Goal: Unclear: Browse casually

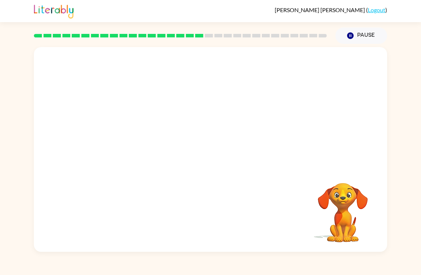
click at [346, 227] on video "Your browser must support playing .mp4 files to use Literably. Please try using…" at bounding box center [342, 207] width 71 height 71
click at [200, 166] on div at bounding box center [211, 153] width 46 height 26
click at [224, 149] on div at bounding box center [211, 153] width 46 height 26
click at [211, 156] on div at bounding box center [211, 153] width 46 height 26
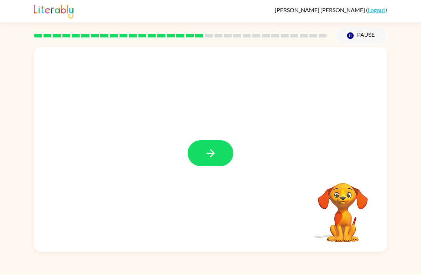
click at [211, 156] on icon "button" at bounding box center [210, 153] width 12 height 12
click at [217, 146] on div at bounding box center [211, 153] width 46 height 26
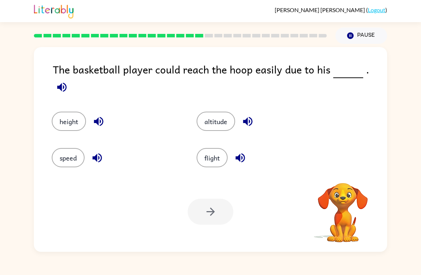
click at [220, 151] on button "flight" at bounding box center [212, 157] width 31 height 19
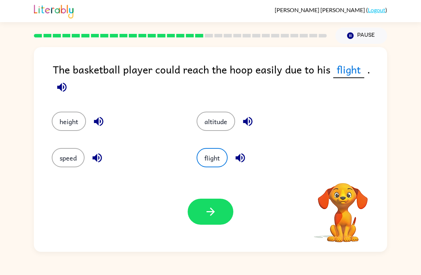
click at [219, 155] on button "flight" at bounding box center [212, 157] width 31 height 19
click at [60, 85] on icon "button" at bounding box center [62, 87] width 12 height 12
click at [243, 157] on icon "button" at bounding box center [239, 157] width 9 height 9
click at [102, 159] on icon "button" at bounding box center [97, 158] width 12 height 12
click at [65, 149] on button "speed" at bounding box center [68, 157] width 33 height 19
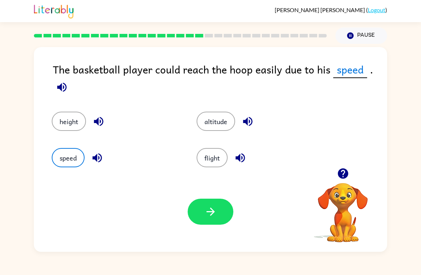
click at [98, 119] on icon "button" at bounding box center [98, 121] width 9 height 9
click at [66, 119] on button "height" at bounding box center [69, 121] width 34 height 19
click at [218, 218] on button "button" at bounding box center [211, 212] width 46 height 26
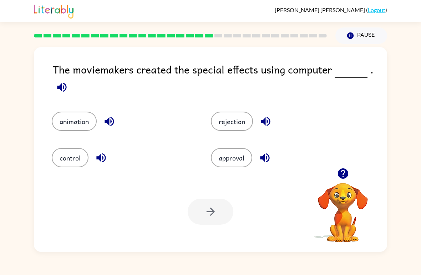
click at [57, 84] on icon "button" at bounding box center [62, 87] width 12 height 12
click at [268, 121] on icon "button" at bounding box center [265, 121] width 12 height 12
click at [97, 158] on icon "button" at bounding box center [100, 157] width 9 height 9
click at [63, 161] on button "control" at bounding box center [70, 157] width 37 height 19
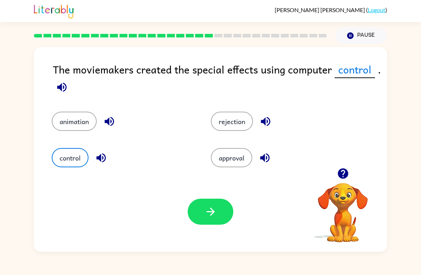
click at [80, 128] on button "animation" at bounding box center [74, 121] width 45 height 19
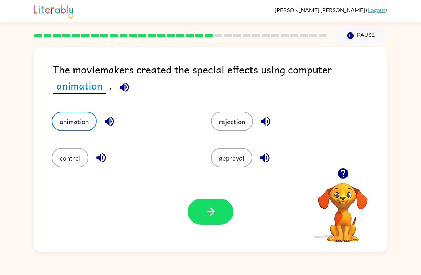
click at [103, 116] on button "button" at bounding box center [109, 121] width 18 height 18
click at [114, 125] on icon "button" at bounding box center [109, 121] width 12 height 12
click at [111, 123] on icon "button" at bounding box center [109, 121] width 12 height 12
click at [220, 216] on button "button" at bounding box center [211, 212] width 46 height 26
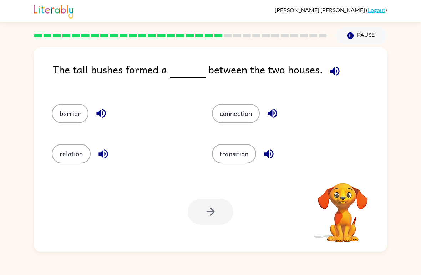
click at [331, 71] on icon "button" at bounding box center [334, 70] width 9 height 9
click at [336, 72] on icon "button" at bounding box center [334, 70] width 9 height 9
click at [101, 112] on icon "button" at bounding box center [101, 113] width 12 height 12
click at [117, 157] on div "relation" at bounding box center [124, 153] width 144 height 19
click at [103, 151] on icon "button" at bounding box center [103, 154] width 12 height 12
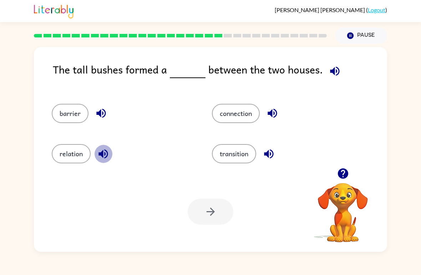
click at [100, 150] on icon "button" at bounding box center [103, 154] width 12 height 12
click at [269, 156] on icon "button" at bounding box center [268, 153] width 9 height 9
click at [276, 115] on icon "button" at bounding box center [272, 113] width 12 height 12
click at [67, 149] on button "relation" at bounding box center [71, 153] width 39 height 19
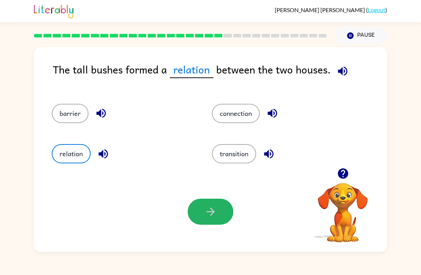
click at [229, 217] on button "button" at bounding box center [211, 212] width 46 height 26
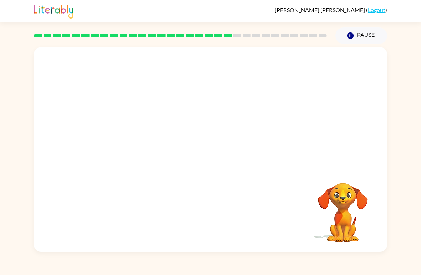
click at [358, 226] on video "Your browser must support playing .mp4 files to use Literably. Please try using…" at bounding box center [342, 207] width 71 height 71
click at [319, 231] on video "Your browser must support playing .mp4 files to use Literably. Please try using…" at bounding box center [342, 207] width 71 height 71
click at [153, 68] on video "Your browser must support playing .mp4 files to use Literably. Please try using…" at bounding box center [210, 107] width 353 height 121
click at [209, 157] on div at bounding box center [211, 153] width 46 height 26
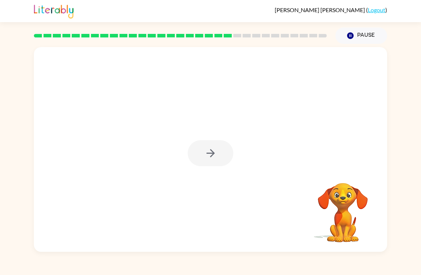
click at [209, 153] on div at bounding box center [211, 153] width 46 height 26
click at [212, 155] on div at bounding box center [211, 153] width 46 height 26
click at [195, 155] on button "button" at bounding box center [211, 153] width 46 height 26
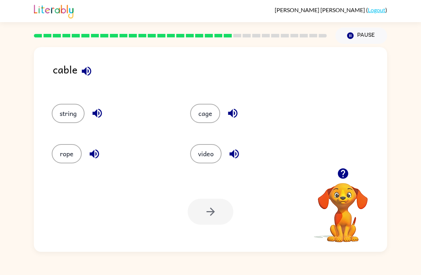
click at [238, 157] on icon "button" at bounding box center [233, 153] width 9 height 9
click at [92, 70] on icon "button" at bounding box center [86, 71] width 12 height 12
click at [216, 115] on button "cage" at bounding box center [205, 113] width 30 height 19
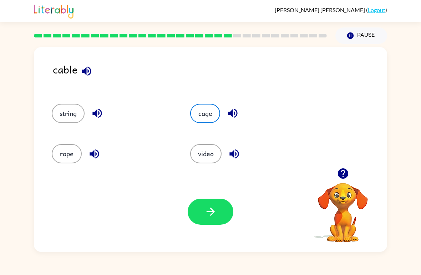
click at [215, 214] on icon "button" at bounding box center [210, 211] width 12 height 12
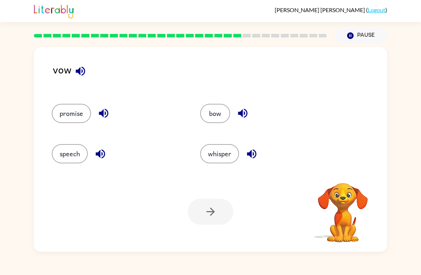
click at [81, 67] on icon "button" at bounding box center [80, 71] width 12 height 12
click at [82, 70] on icon "button" at bounding box center [80, 70] width 9 height 9
click at [85, 68] on icon "button" at bounding box center [80, 71] width 12 height 12
click at [63, 155] on button "speech" at bounding box center [70, 153] width 36 height 19
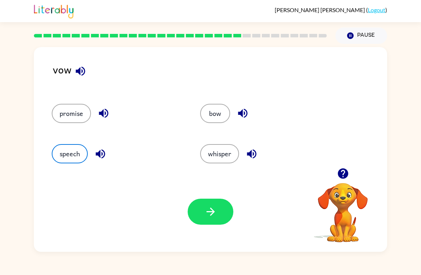
click at [210, 219] on button "button" at bounding box center [211, 212] width 46 height 26
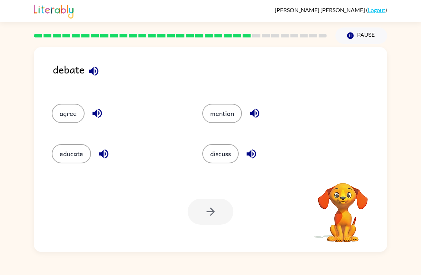
click at [101, 67] on button "button" at bounding box center [94, 71] width 18 height 18
click at [96, 71] on icon "button" at bounding box center [93, 71] width 12 height 12
click at [220, 156] on button "discuss" at bounding box center [220, 153] width 36 height 19
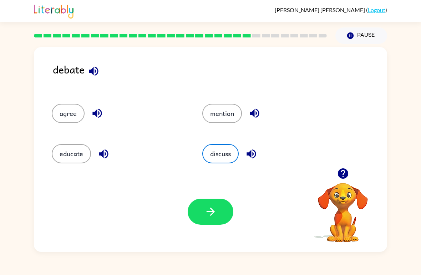
click at [206, 209] on icon "button" at bounding box center [210, 211] width 12 height 12
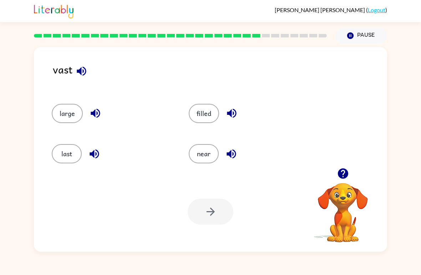
click at [88, 72] on button "button" at bounding box center [81, 71] width 18 height 18
click at [59, 108] on button "large" at bounding box center [67, 113] width 31 height 19
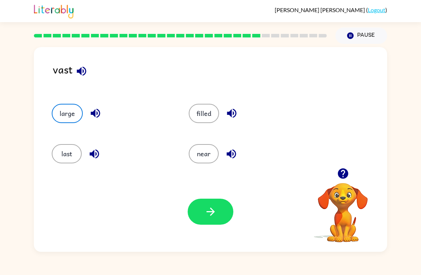
click at [66, 149] on button "last" at bounding box center [67, 153] width 30 height 19
click at [210, 208] on icon "button" at bounding box center [210, 211] width 12 height 12
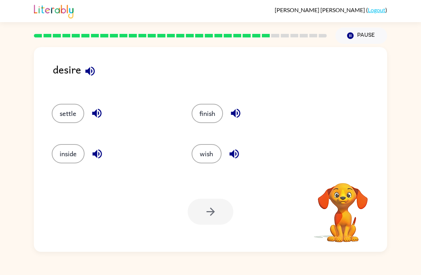
click at [87, 67] on icon "button" at bounding box center [90, 71] width 12 height 12
click at [84, 71] on icon "button" at bounding box center [90, 71] width 12 height 12
click at [91, 73] on icon "button" at bounding box center [90, 71] width 12 height 12
click at [88, 70] on icon "button" at bounding box center [89, 70] width 9 height 9
click at [92, 73] on icon "button" at bounding box center [90, 71] width 12 height 12
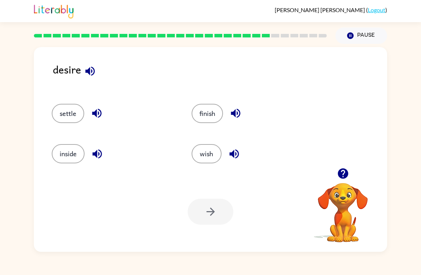
click at [61, 154] on button "inside" at bounding box center [68, 153] width 33 height 19
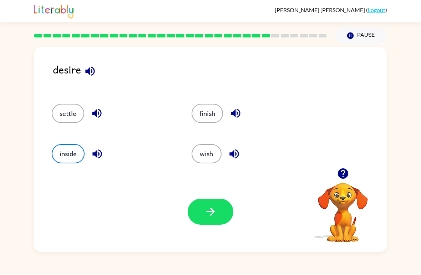
click at [201, 232] on div "Your browser must support playing .mp4 files to use Literably. Please try using…" at bounding box center [210, 212] width 353 height 80
click at [200, 209] on button "button" at bounding box center [211, 212] width 46 height 26
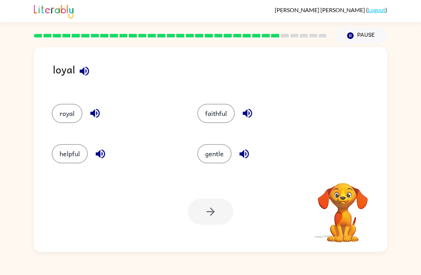
click at [83, 70] on icon "button" at bounding box center [84, 70] width 9 height 9
click at [57, 114] on button "royal" at bounding box center [67, 113] width 31 height 19
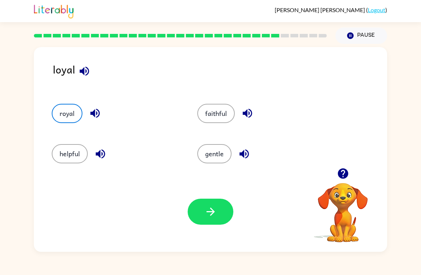
click at [71, 155] on button "helpful" at bounding box center [70, 153] width 36 height 19
click at [209, 204] on button "button" at bounding box center [211, 212] width 46 height 26
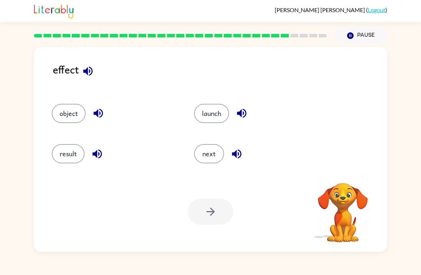
click at [85, 70] on icon "button" at bounding box center [87, 70] width 9 height 9
click at [83, 72] on icon "button" at bounding box center [87, 70] width 9 height 9
click at [90, 75] on icon "button" at bounding box center [87, 70] width 9 height 9
click at [63, 110] on button "object" at bounding box center [69, 113] width 34 height 19
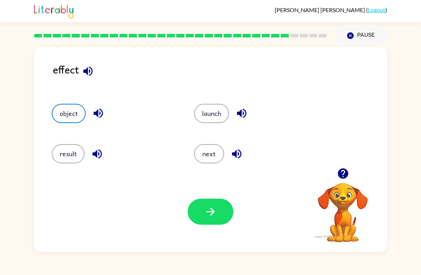
click at [215, 112] on button "launch" at bounding box center [211, 113] width 35 height 19
click at [239, 112] on icon "button" at bounding box center [241, 113] width 9 height 9
click at [231, 156] on icon "button" at bounding box center [236, 154] width 12 height 12
click at [94, 149] on icon "button" at bounding box center [97, 154] width 12 height 12
click at [66, 155] on button "result" at bounding box center [68, 153] width 33 height 19
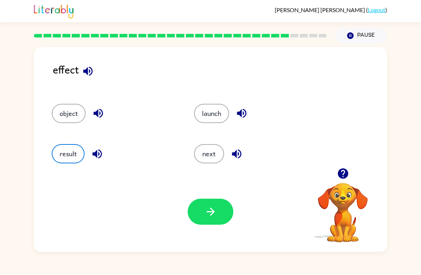
click at [214, 207] on icon "button" at bounding box center [210, 211] width 12 height 12
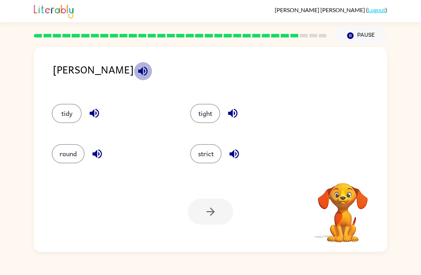
click at [137, 71] on icon "button" at bounding box center [143, 71] width 12 height 12
click at [138, 71] on icon "button" at bounding box center [142, 70] width 9 height 9
click at [58, 107] on button "tidy" at bounding box center [67, 113] width 30 height 19
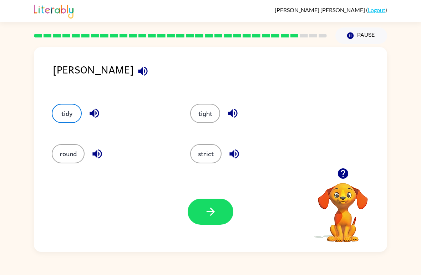
click at [183, 210] on div "Your browser must support playing .mp4 files to use Literably. Please try using…" at bounding box center [210, 212] width 353 height 80
click at [218, 199] on button "button" at bounding box center [211, 212] width 46 height 26
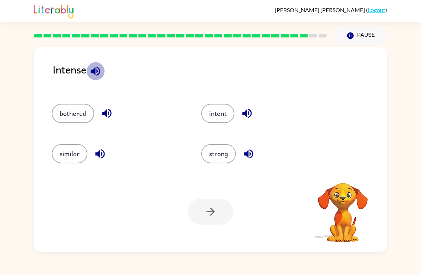
click at [95, 71] on icon "button" at bounding box center [95, 70] width 9 height 9
click at [96, 67] on icon "button" at bounding box center [95, 71] width 12 height 12
click at [66, 108] on button "bothered" at bounding box center [73, 113] width 42 height 19
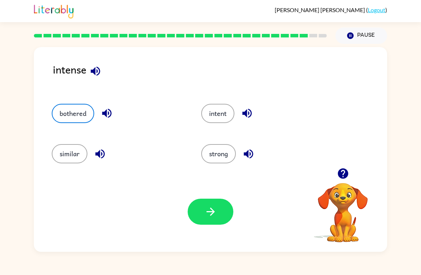
click at [213, 215] on icon "button" at bounding box center [210, 211] width 12 height 12
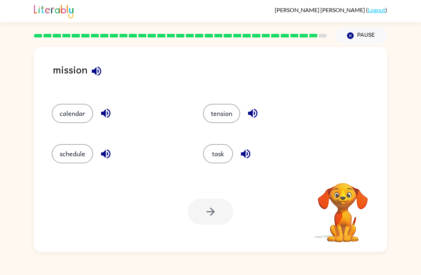
click at [98, 71] on icon "button" at bounding box center [96, 70] width 9 height 9
click at [93, 71] on icon "button" at bounding box center [96, 70] width 9 height 9
click at [62, 157] on button "schedule" at bounding box center [72, 153] width 41 height 19
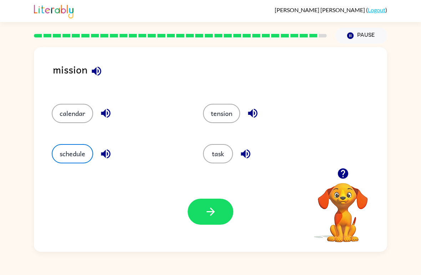
click at [112, 152] on icon "button" at bounding box center [106, 154] width 12 height 12
click at [103, 111] on icon "button" at bounding box center [106, 113] width 12 height 12
click at [92, 76] on icon "button" at bounding box center [96, 71] width 12 height 12
click at [260, 112] on button "button" at bounding box center [253, 113] width 18 height 18
click at [234, 115] on button "tension" at bounding box center [221, 113] width 37 height 19
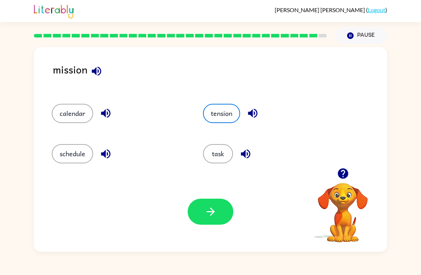
click at [66, 146] on button "schedule" at bounding box center [72, 153] width 41 height 19
click at [216, 204] on button "button" at bounding box center [211, 212] width 46 height 26
